Goal: Task Accomplishment & Management: Manage account settings

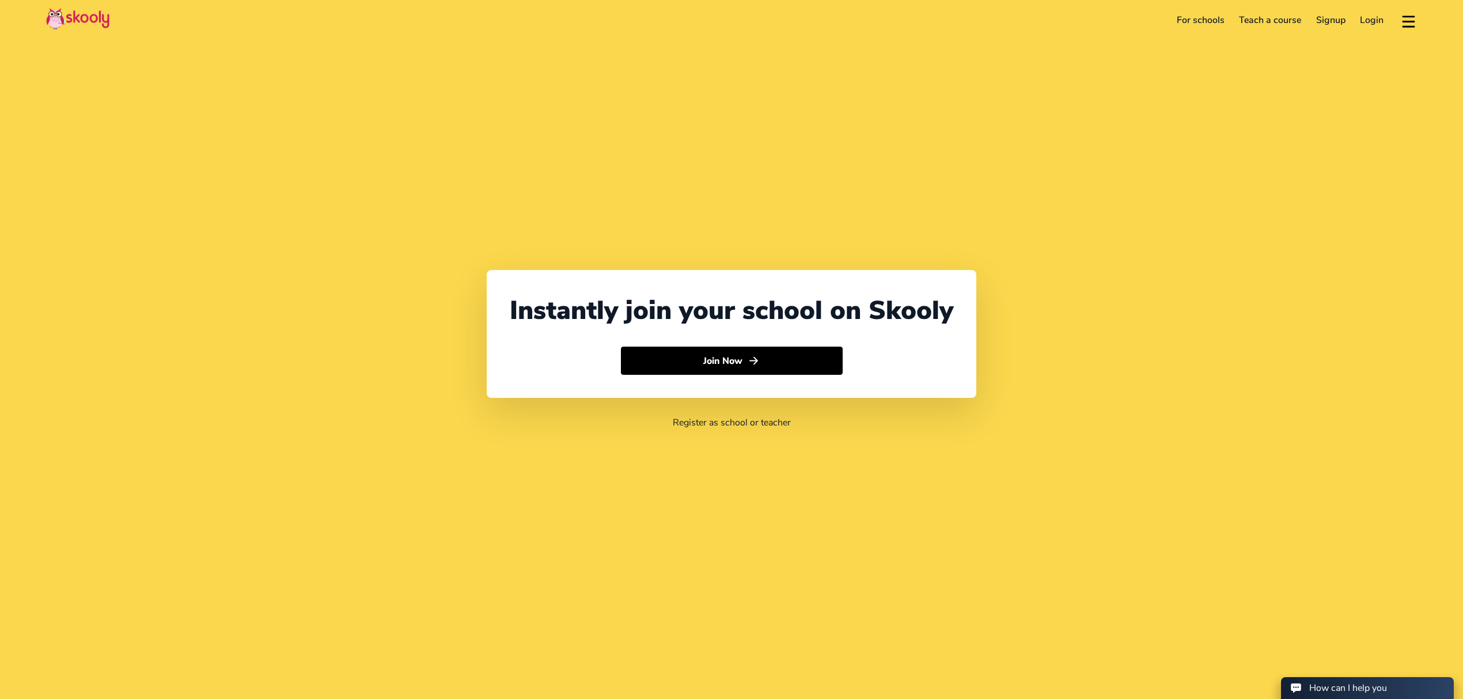
select select "971"
select select "[GEOGRAPHIC_DATA]"
select select "[GEOGRAPHIC_DATA]/[GEOGRAPHIC_DATA]"
click at [1373, 22] on link "Login" at bounding box center [1372, 20] width 39 height 18
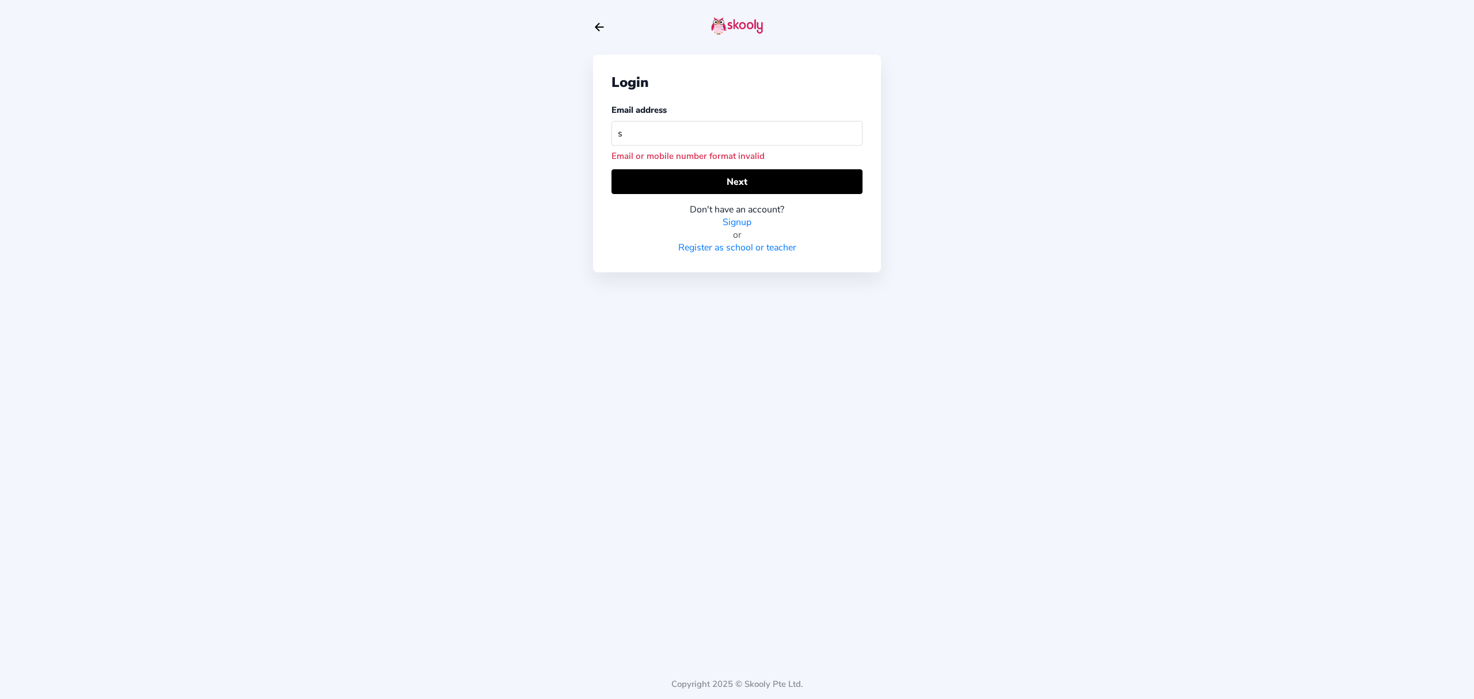
type input "sa"
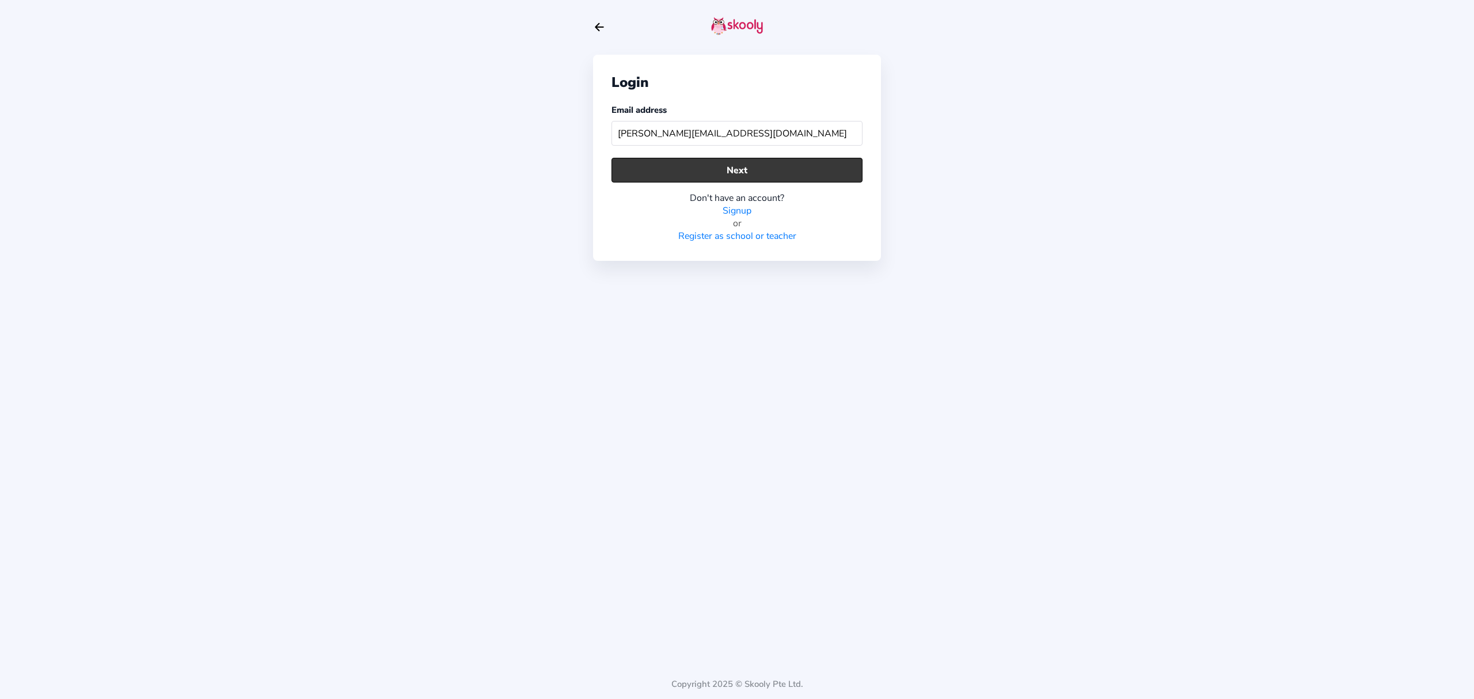
type input "[PERSON_NAME][EMAIL_ADDRESS][DOMAIN_NAME]"
click at [625, 160] on button "Next" at bounding box center [737, 170] width 251 height 25
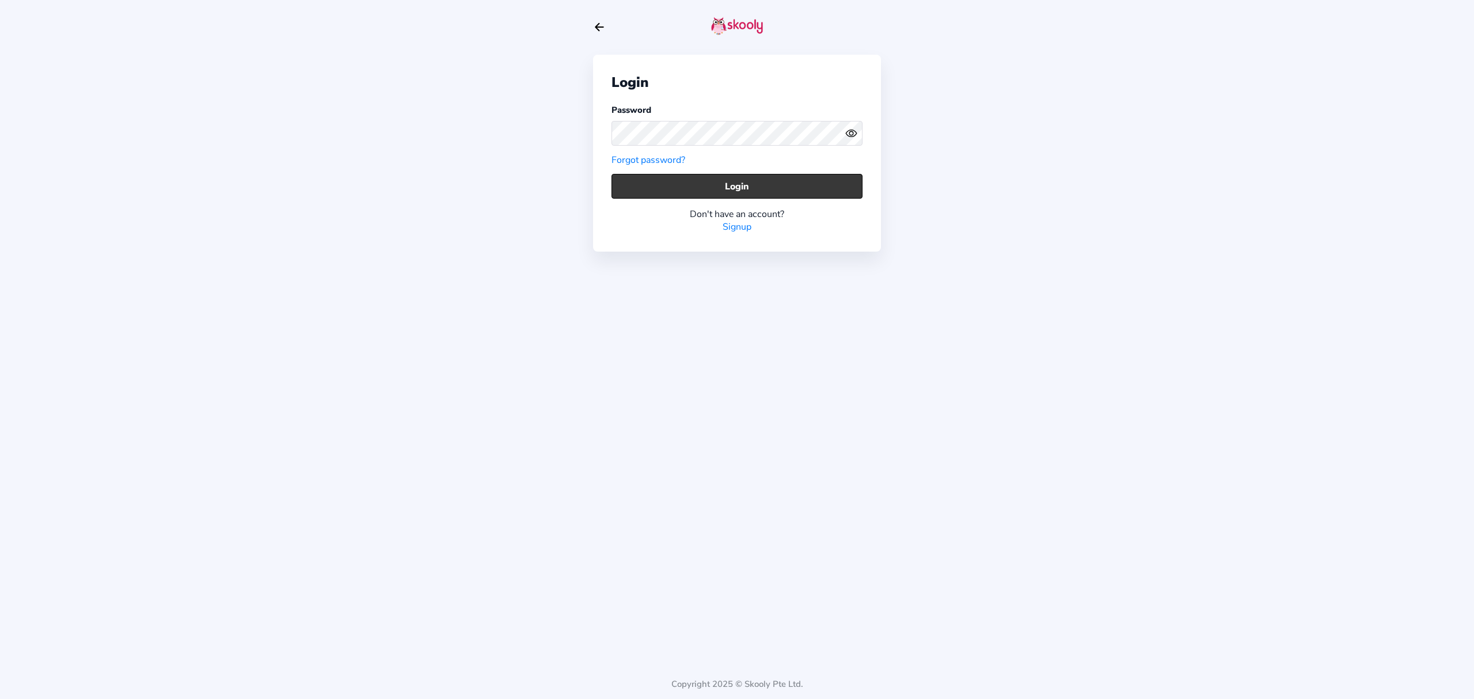
click at [720, 179] on button "Login" at bounding box center [737, 186] width 251 height 25
